Goal: Transaction & Acquisition: Purchase product/service

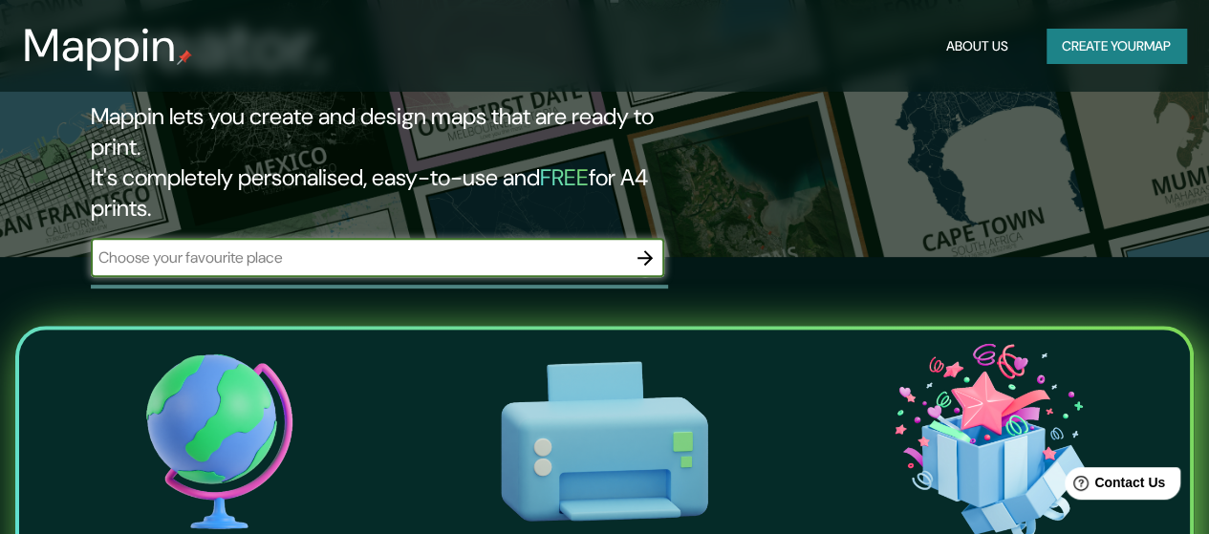
scroll to position [287, 0]
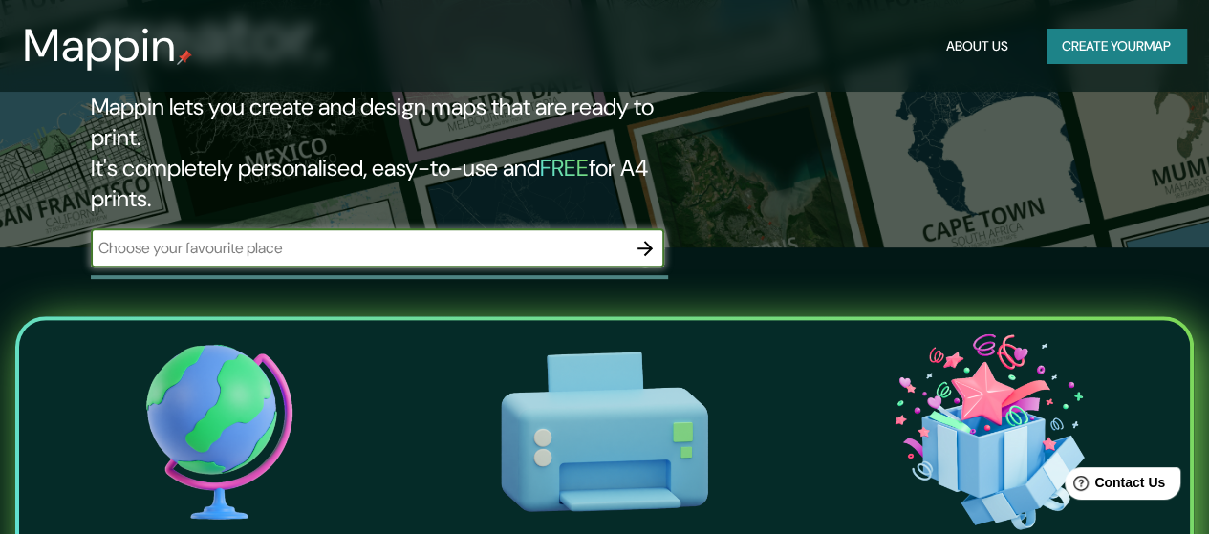
click at [358, 237] on input "text" at bounding box center [358, 248] width 535 height 22
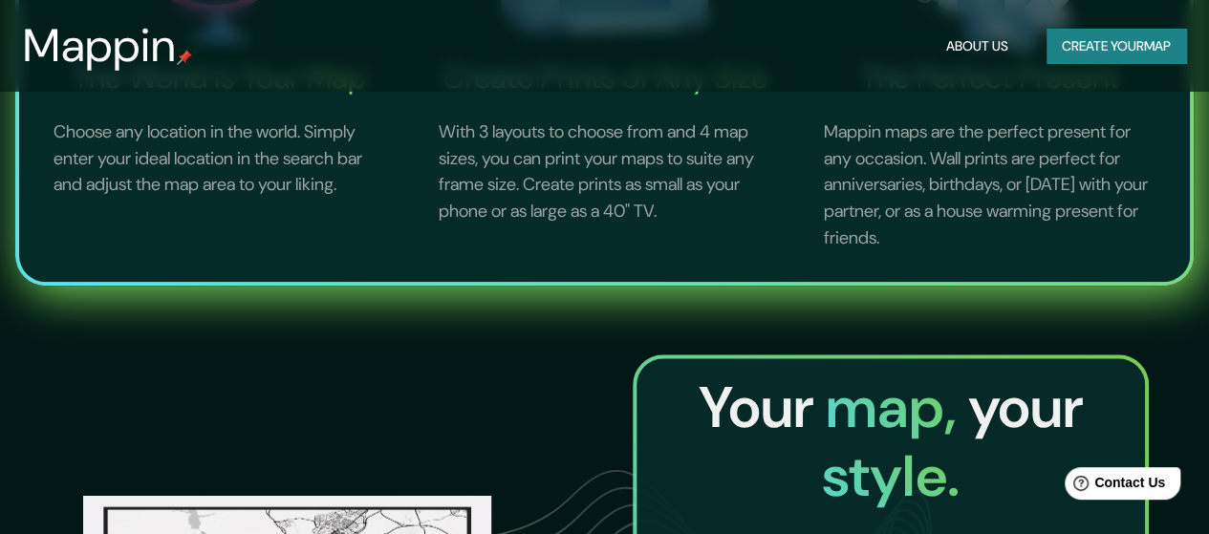
scroll to position [191, 0]
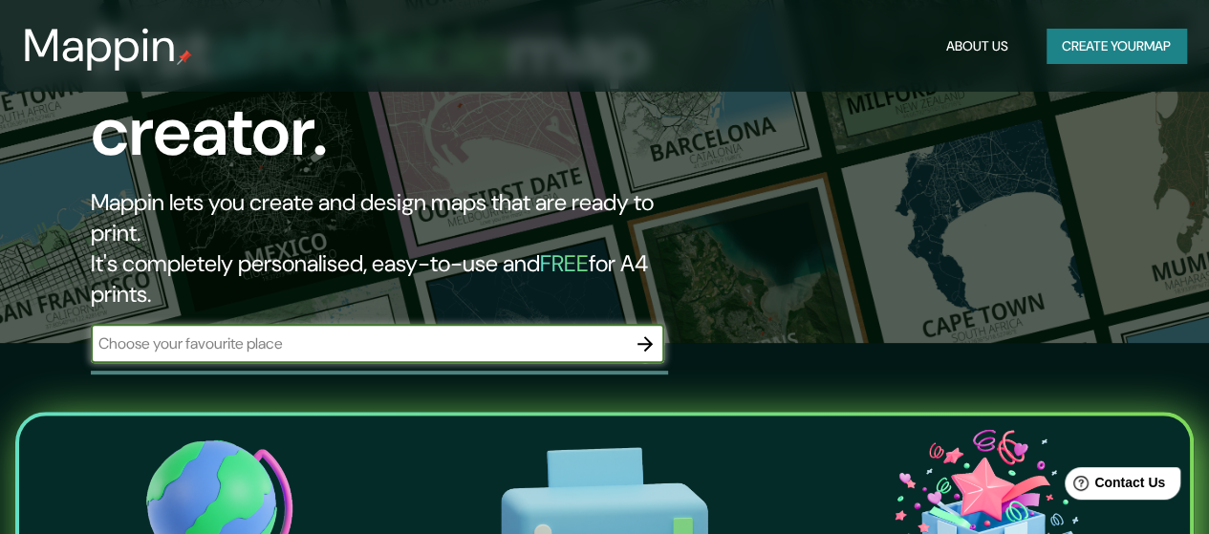
click at [356, 333] on input "text" at bounding box center [358, 344] width 535 height 22
type input "CASMA"
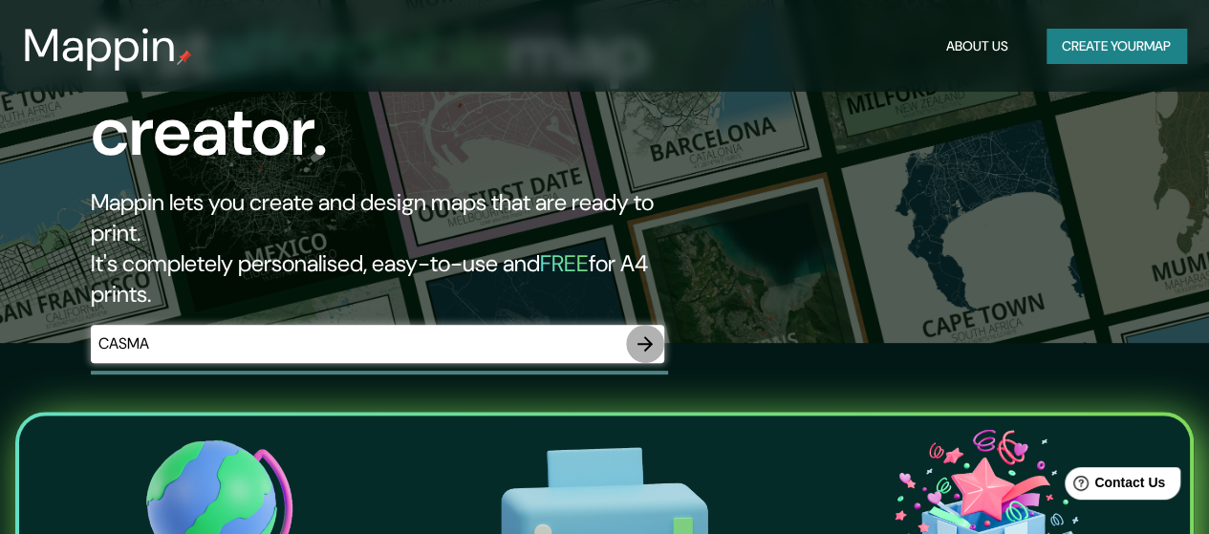
click at [650, 336] on icon "button" at bounding box center [645, 343] width 15 height 15
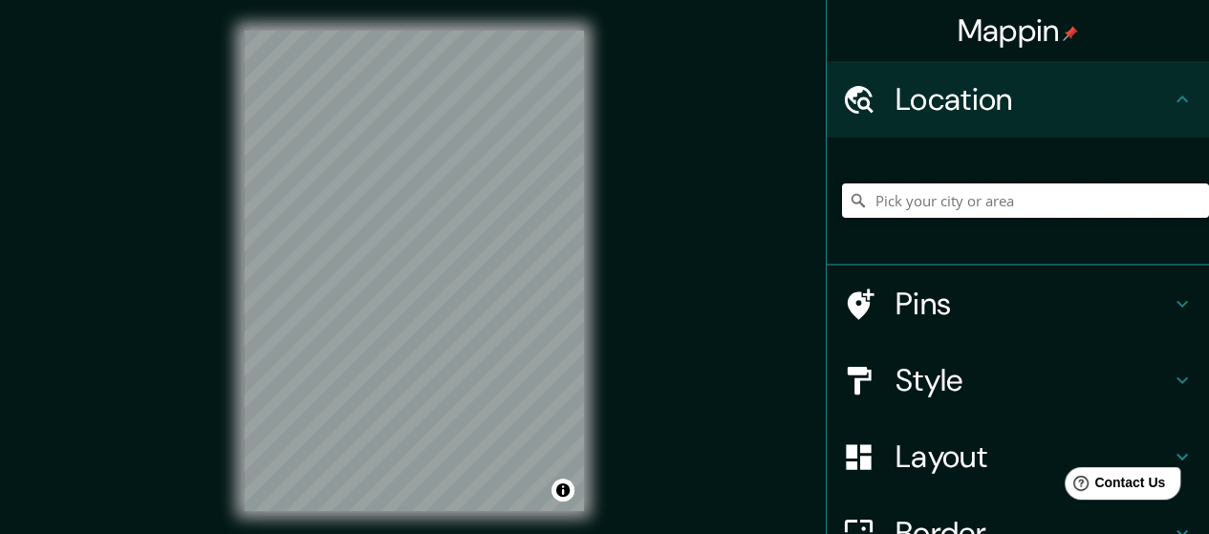
click at [947, 204] on input "Pick your city or area" at bounding box center [1025, 201] width 367 height 34
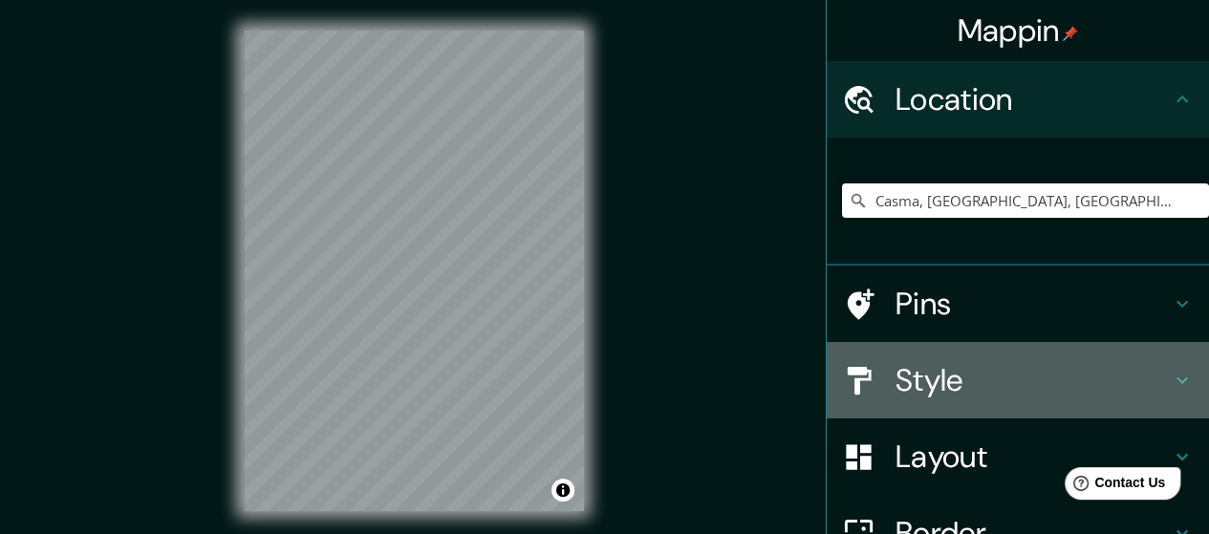
click at [948, 382] on h4 "Style" at bounding box center [1033, 380] width 275 height 38
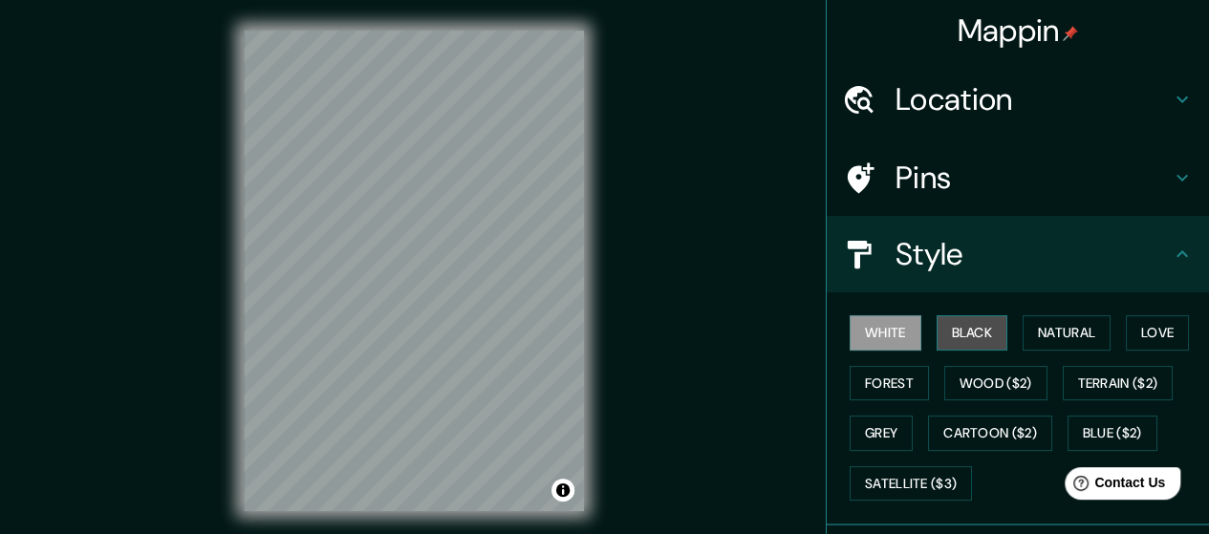
click at [968, 335] on button "Black" at bounding box center [973, 332] width 72 height 35
drag, startPoint x: 971, startPoint y: 335, endPoint x: 1078, endPoint y: 341, distance: 107.3
click at [973, 335] on button "Black" at bounding box center [973, 332] width 72 height 35
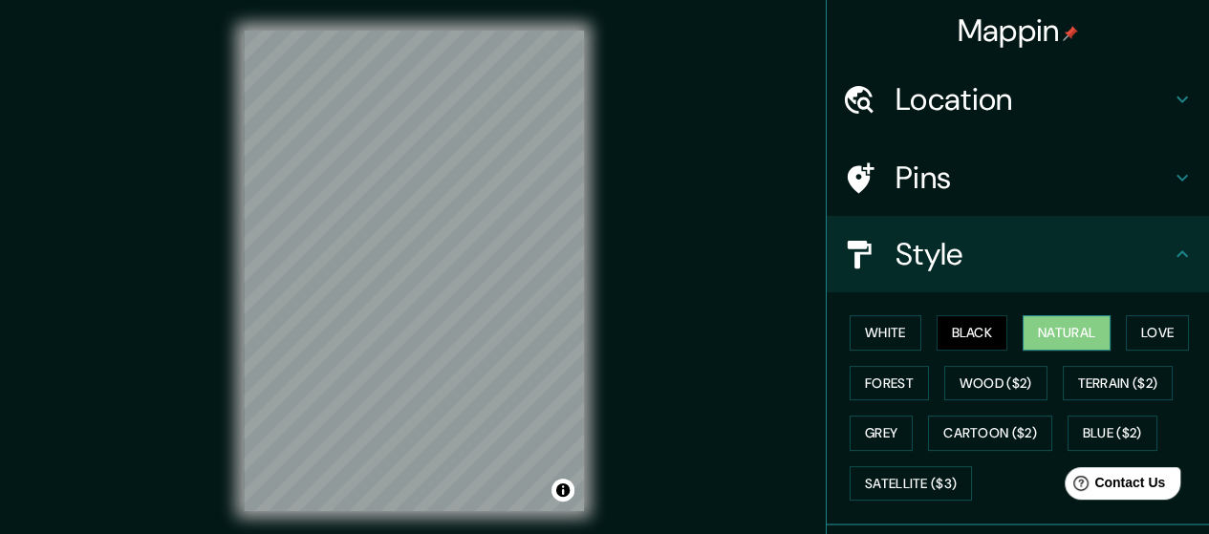
click at [1084, 335] on button "Natural" at bounding box center [1067, 332] width 88 height 35
click at [878, 380] on button "Forest" at bounding box center [889, 383] width 79 height 35
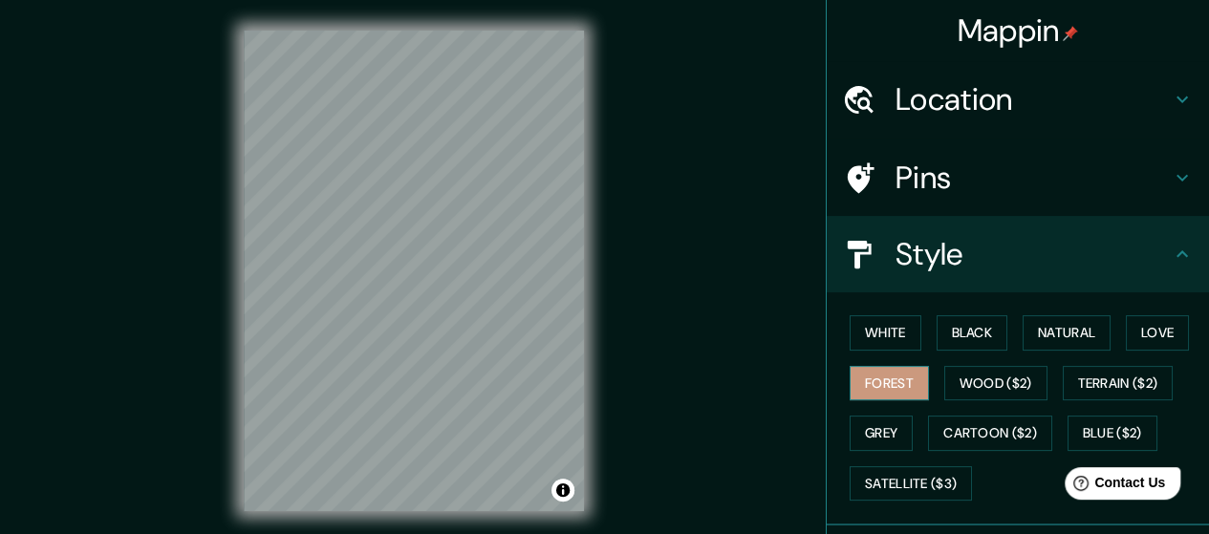
click at [878, 380] on button "Forest" at bounding box center [889, 383] width 79 height 35
click at [876, 333] on button "White" at bounding box center [886, 332] width 72 height 35
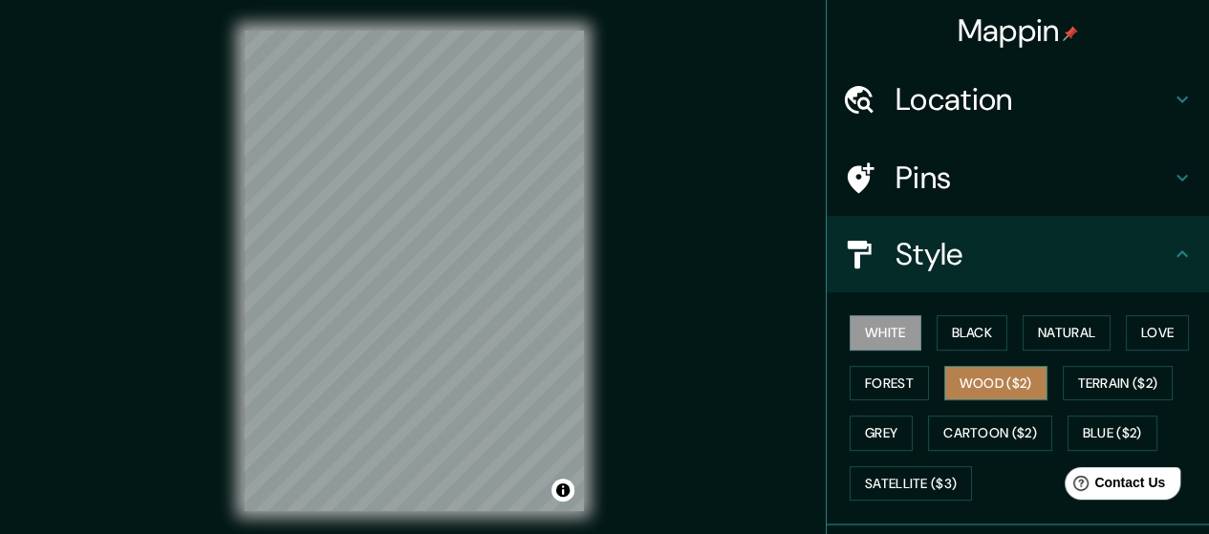
click at [956, 380] on button "Wood ($2)" at bounding box center [995, 383] width 103 height 35
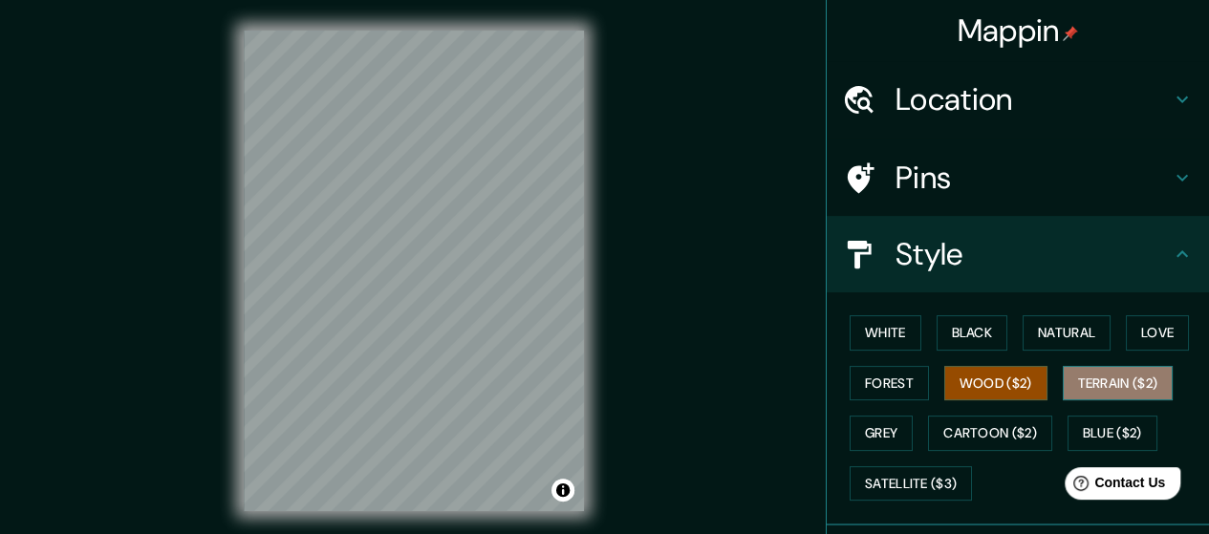
click at [1079, 382] on button "Terrain ($2)" at bounding box center [1118, 383] width 111 height 35
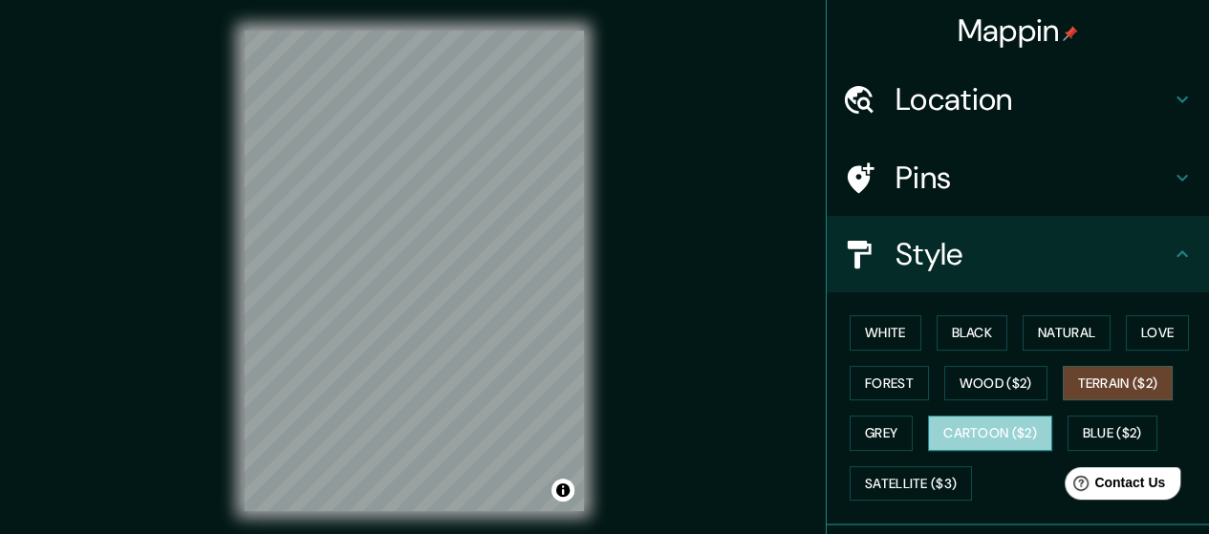
click at [988, 428] on button "Cartoon ($2)" at bounding box center [990, 433] width 124 height 35
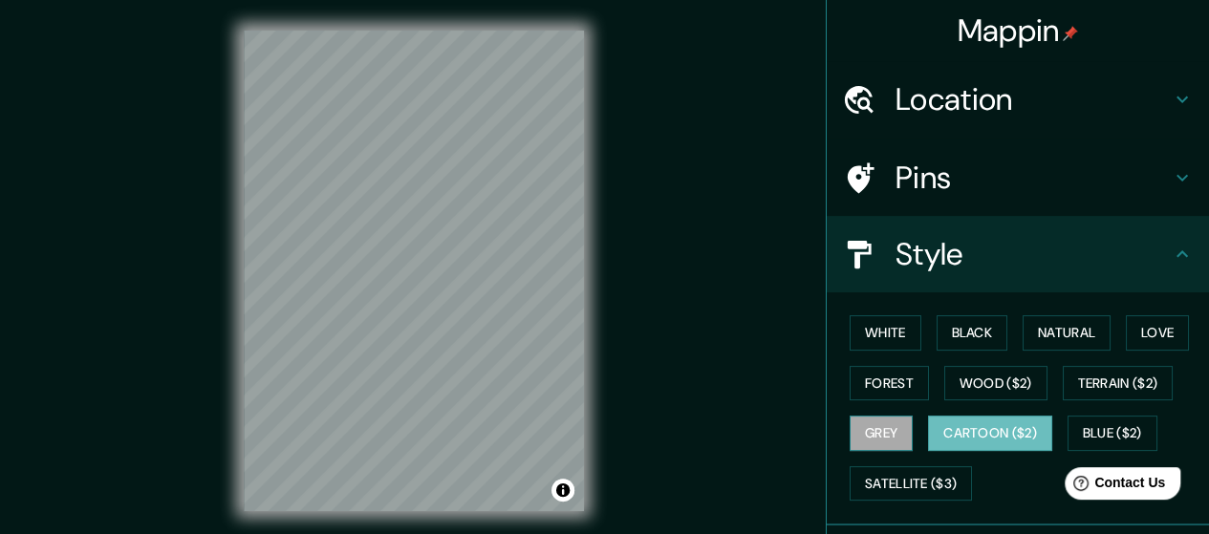
click at [879, 433] on button "Grey" at bounding box center [881, 433] width 63 height 35
click at [958, 431] on button "Cartoon ($2)" at bounding box center [990, 433] width 124 height 35
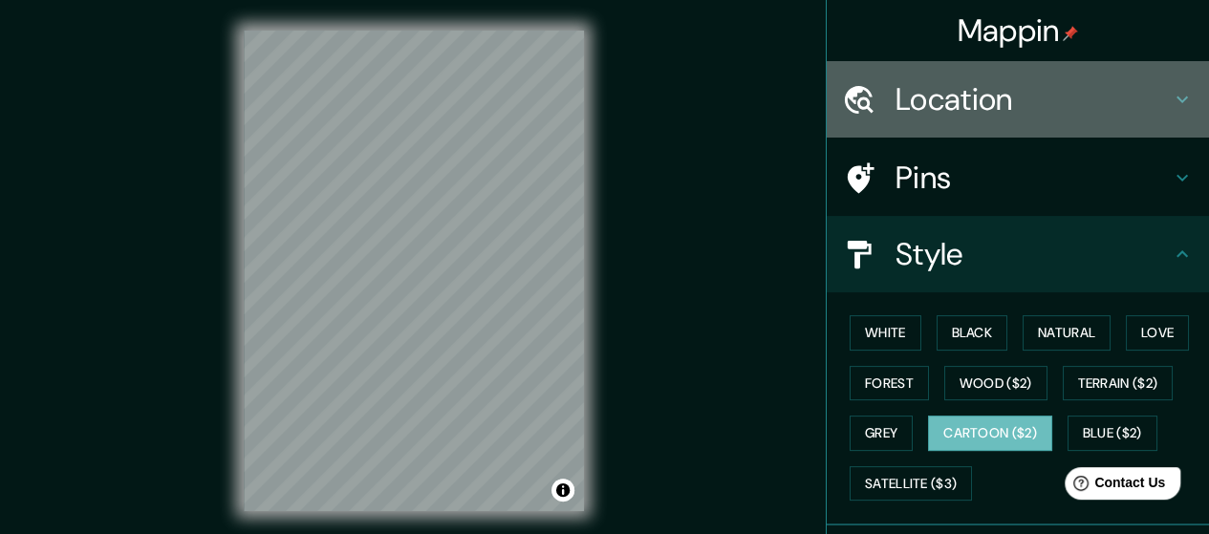
click at [940, 99] on h4 "Location" at bounding box center [1033, 99] width 275 height 38
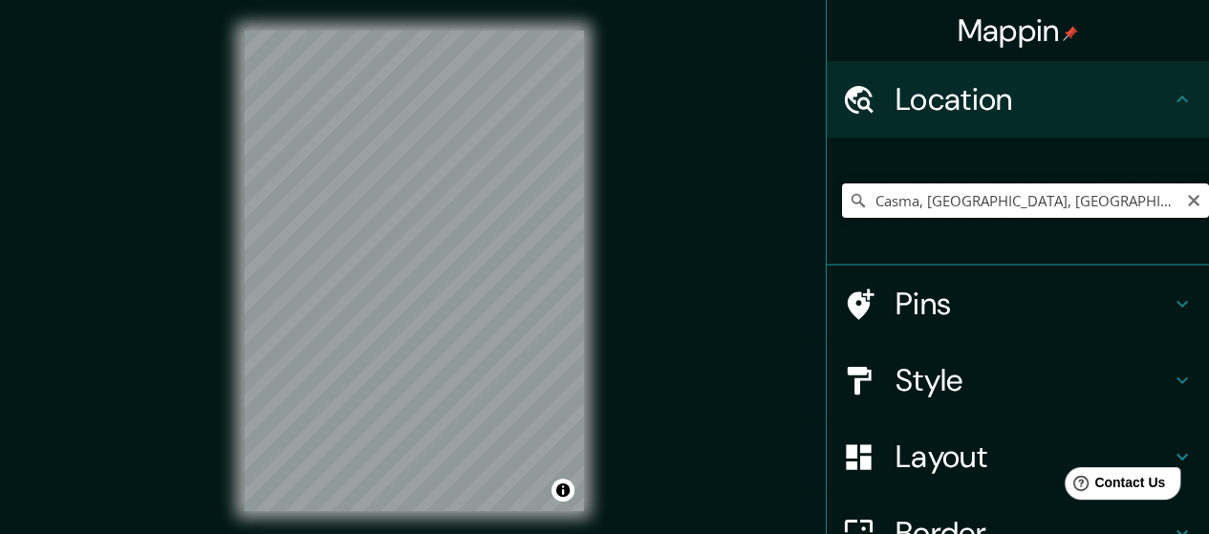
click at [932, 196] on input "Casma, [GEOGRAPHIC_DATA], [GEOGRAPHIC_DATA]" at bounding box center [1025, 201] width 367 height 34
drag, startPoint x: 1136, startPoint y: 206, endPoint x: 669, endPoint y: 137, distance: 471.7
click at [669, 137] on div "Mappin Location [GEOGRAPHIC_DATA], [GEOGRAPHIC_DATA], [GEOGRAPHIC_DATA] Pins St…" at bounding box center [604, 286] width 1209 height 573
type input "Casma, [GEOGRAPHIC_DATA], [GEOGRAPHIC_DATA]"
click at [217, 234] on div "© Mapbox © OpenStreetMap Improve this map" at bounding box center [413, 271] width 401 height 542
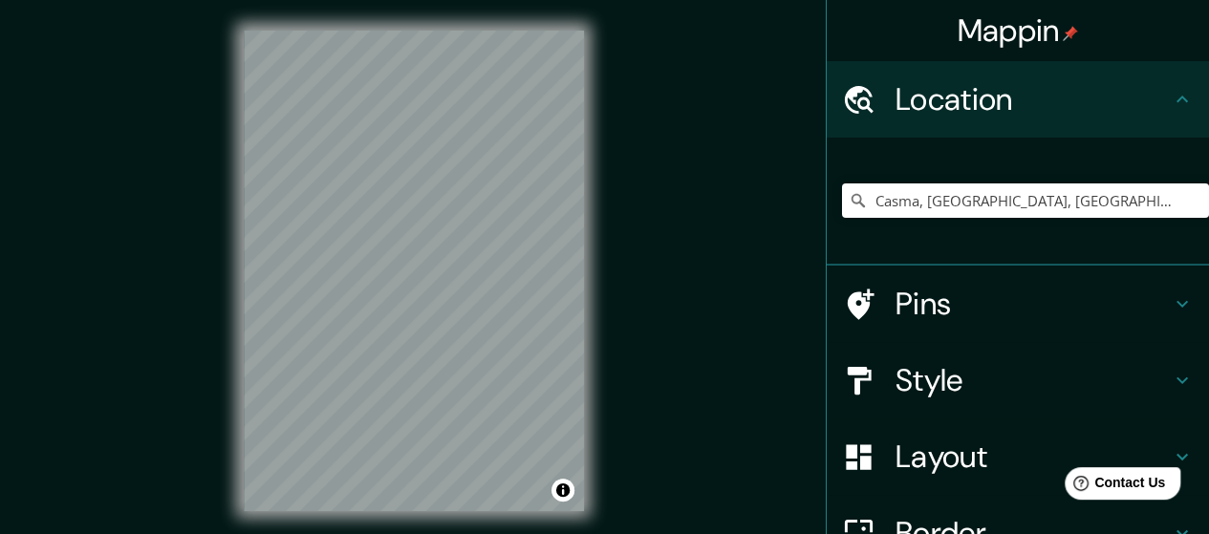
click at [1003, 379] on h4 "Style" at bounding box center [1033, 380] width 275 height 38
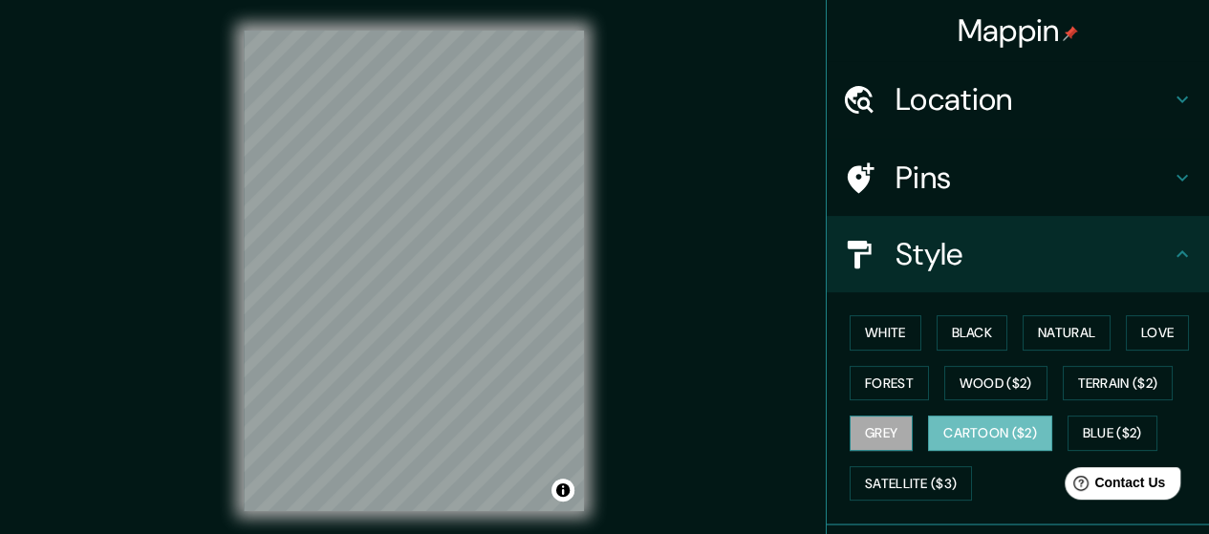
click at [853, 430] on button "Grey" at bounding box center [881, 433] width 63 height 35
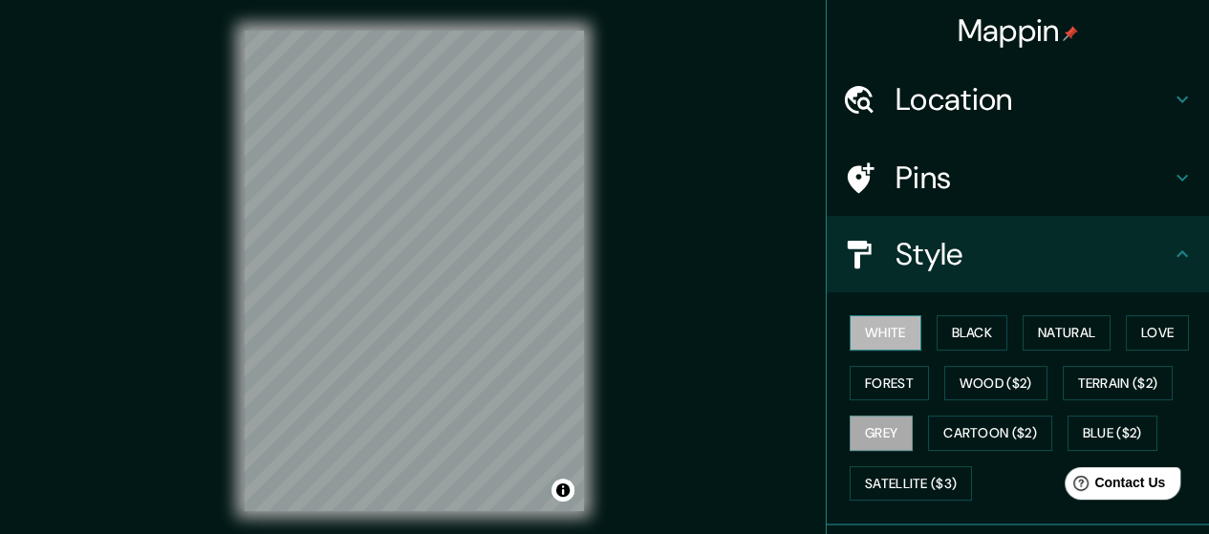
click at [869, 328] on button "White" at bounding box center [886, 332] width 72 height 35
